Goal: Information Seeking & Learning: Learn about a topic

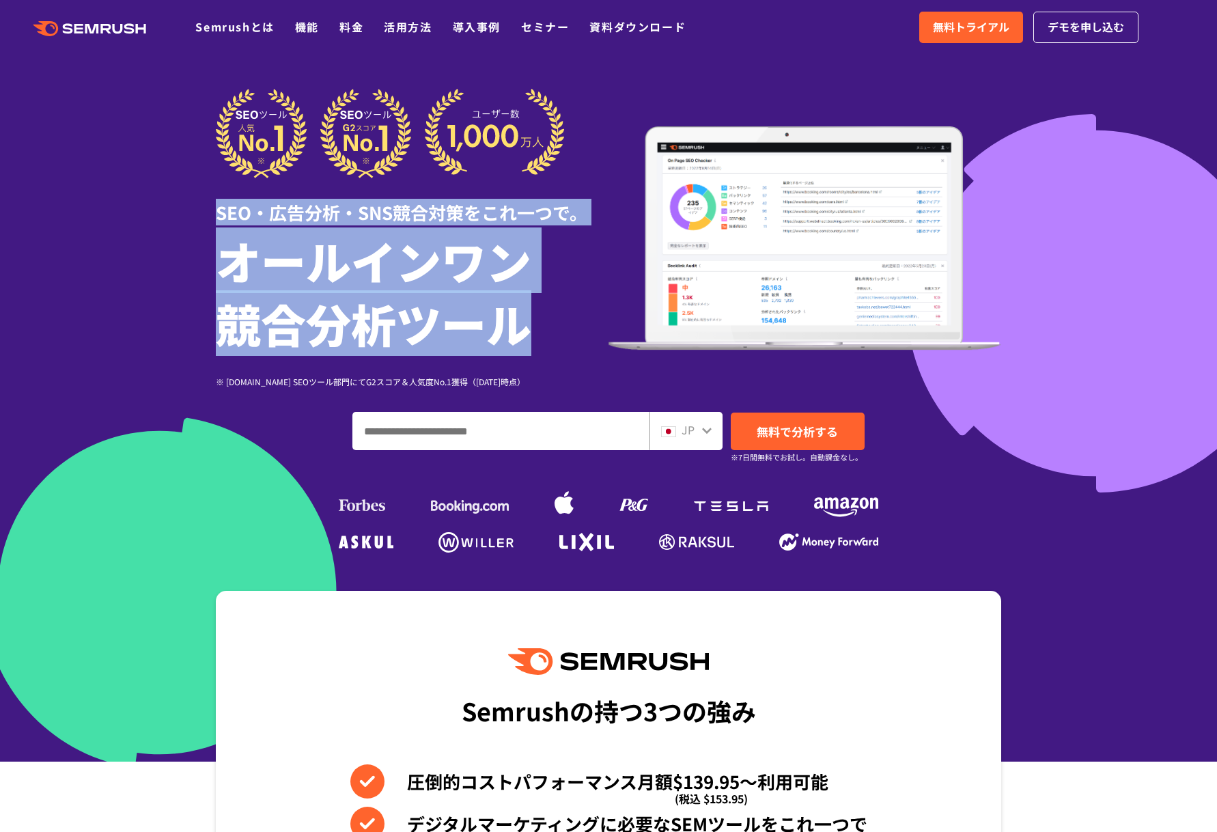
drag, startPoint x: 221, startPoint y: 210, endPoint x: 590, endPoint y: 313, distance: 382.8
click at [590, 313] on div "SEO・広告分析・SNS競合対策をこれ一つで。 オールインワン 競合分析ツール ※ [DOMAIN_NAME] SEOツール部門にてG2スコア＆人気度No.1…" at bounding box center [412, 238] width 393 height 299
click at [357, 219] on div "SEO・広告分析・SNS競合対策をこれ一つで。" at bounding box center [412, 201] width 393 height 47
drag, startPoint x: 221, startPoint y: 212, endPoint x: 514, endPoint y: 309, distance: 309.1
click at [514, 309] on div "SEO・広告分析・SNS競合対策をこれ一つで。 オールインワン 競合分析ツール ※ [DOMAIN_NAME] SEOツール部門にてG2スコア＆人気度No.1…" at bounding box center [412, 238] width 393 height 299
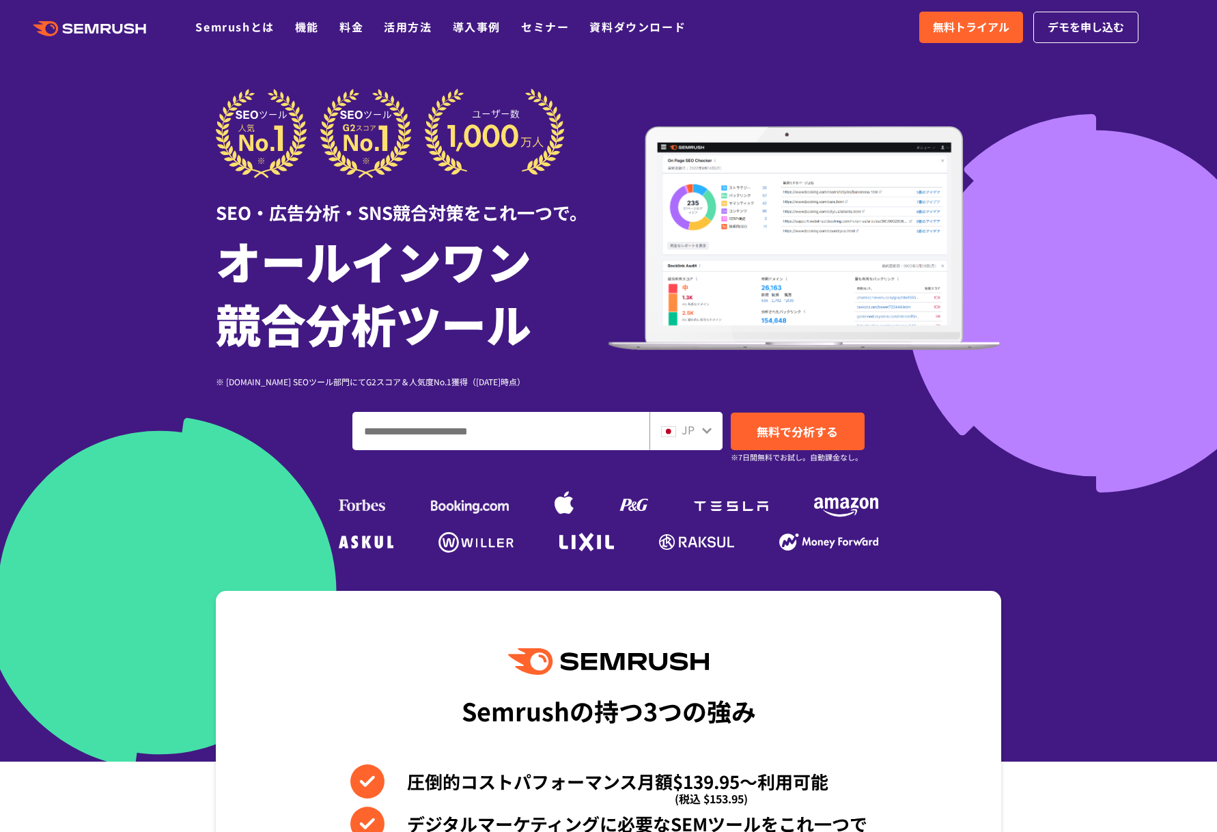
click at [470, 434] on input "ドメイン、キーワードまたはURLを入力してください" at bounding box center [501, 431] width 296 height 37
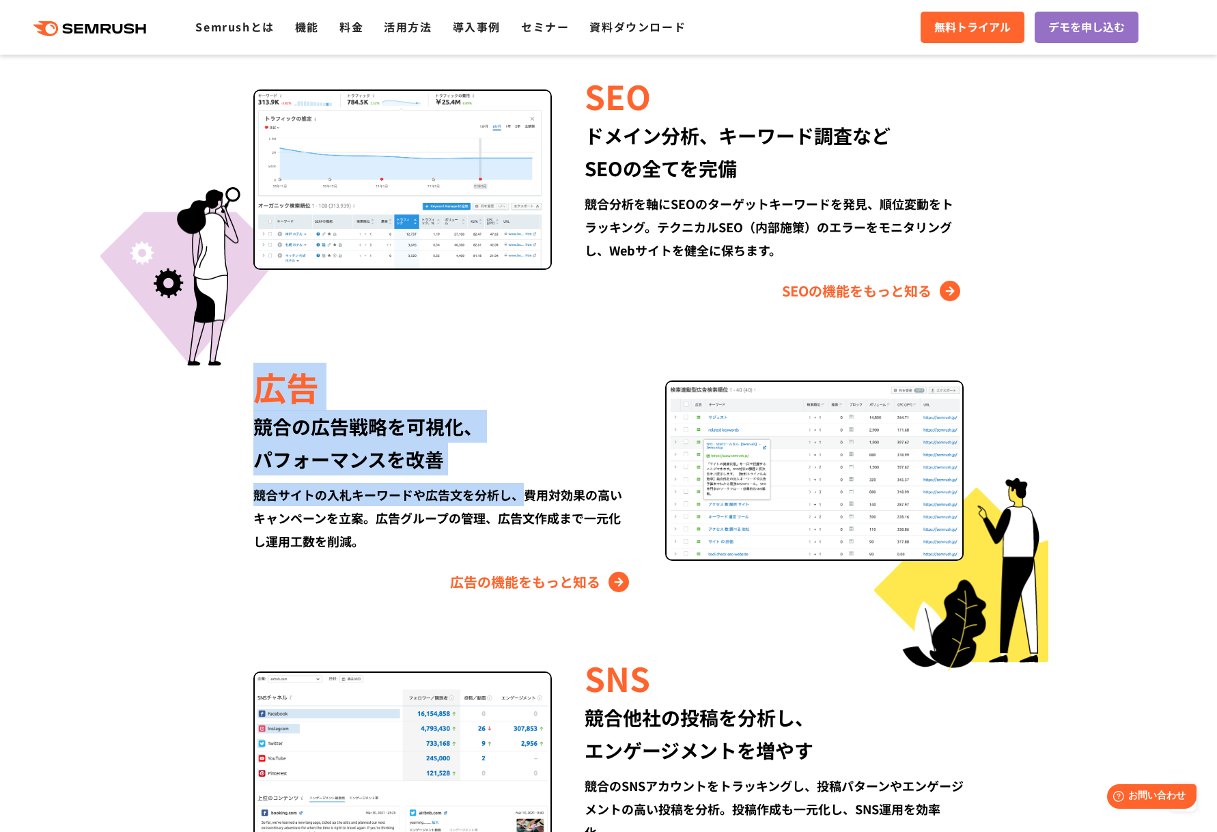
drag, startPoint x: 269, startPoint y: 396, endPoint x: 467, endPoint y: 447, distance: 203.9
click at [479, 460] on div "広告 競合の広告戦略を可視化、 パフォーマンスを改善 競合サイトの入札キーワードや広告文を分析し、費用対効果の高いキャンペーンを立案。広告グループの管理、広告…" at bounding box center [459, 478] width 412 height 230
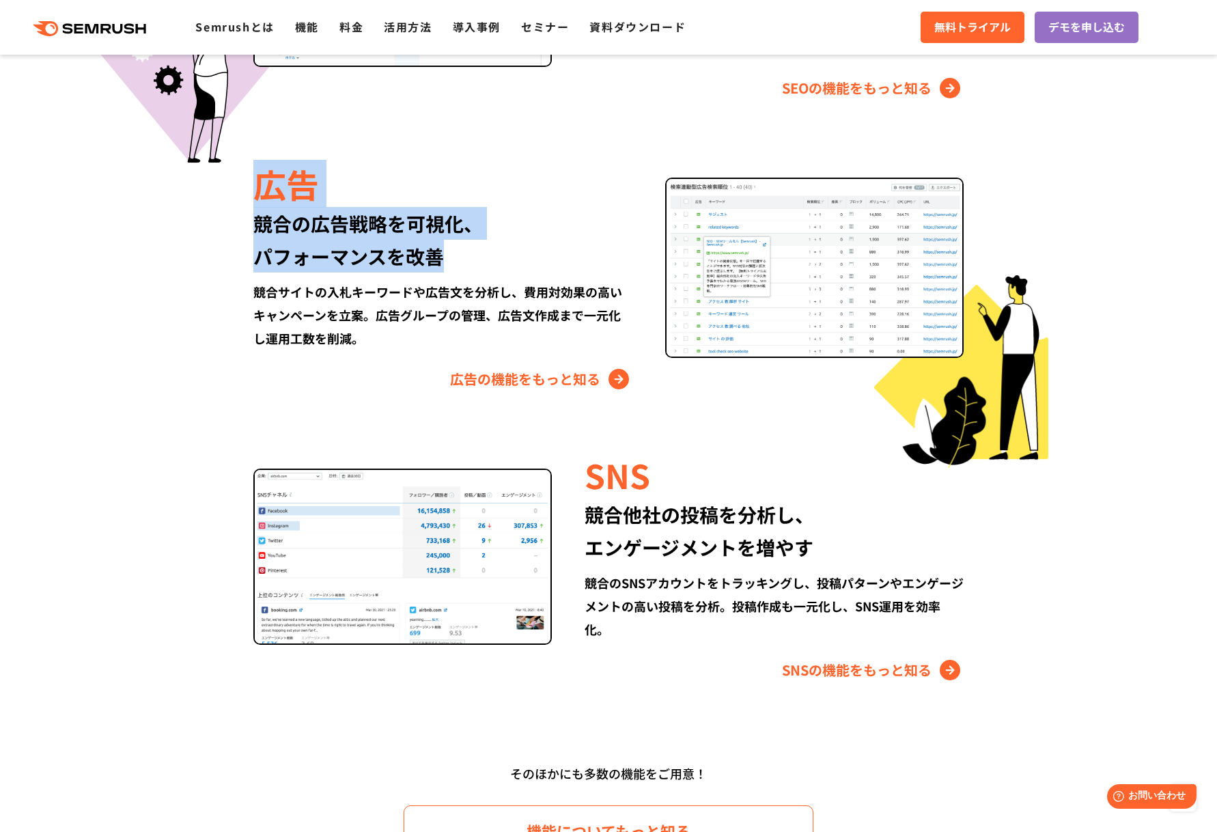
scroll to position [1639, 0]
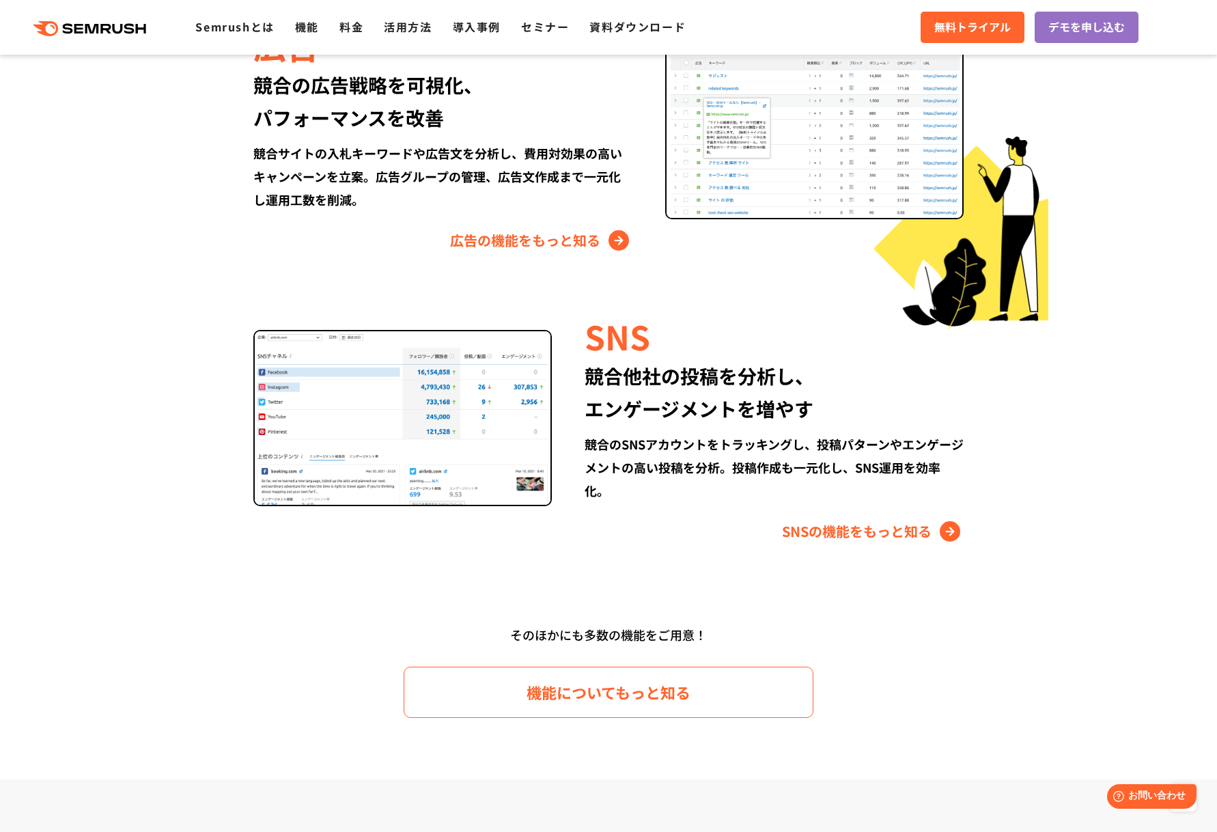
click at [684, 403] on div "競合他社の投稿を分析し、 エンゲージメントを増やす" at bounding box center [774, 392] width 379 height 66
